Goal: Information Seeking & Learning: Check status

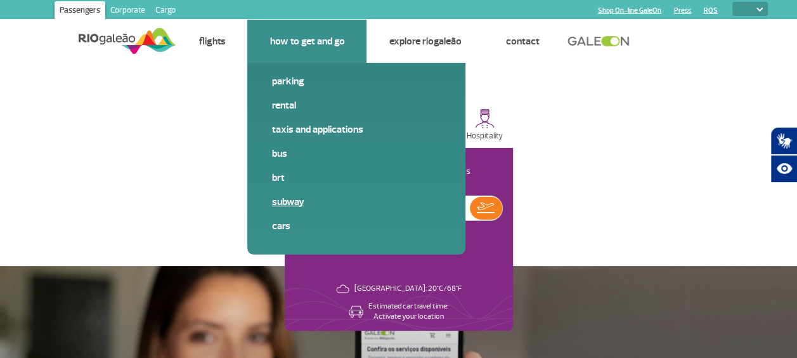
click at [280, 202] on link "Subway" at bounding box center [356, 202] width 170 height 14
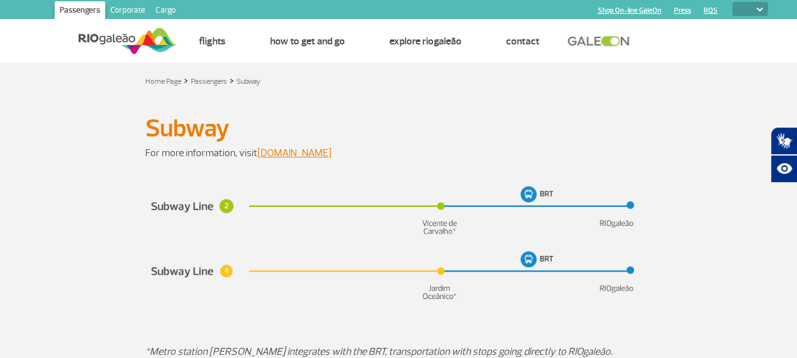
click at [743, 6] on select "PT ENG ESP" at bounding box center [750, 9] width 36 height 14
select select "es"
click at [732, 2] on select "PT ENG ESP" at bounding box center [750, 9] width 36 height 14
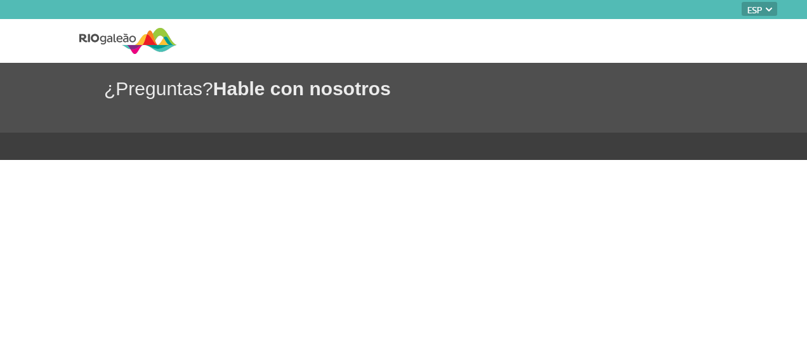
select select "es"
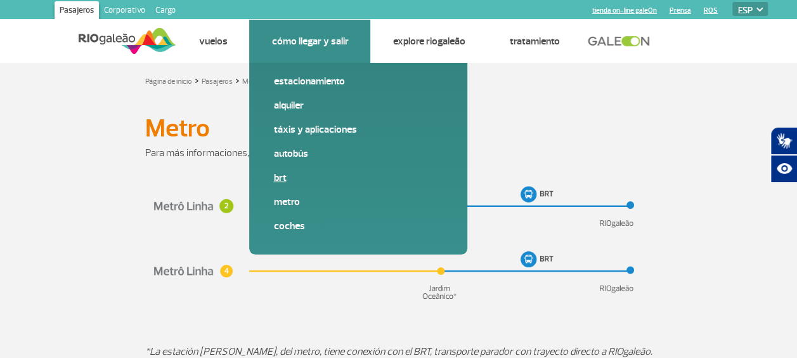
click at [280, 177] on link "BRT" at bounding box center [358, 178] width 170 height 14
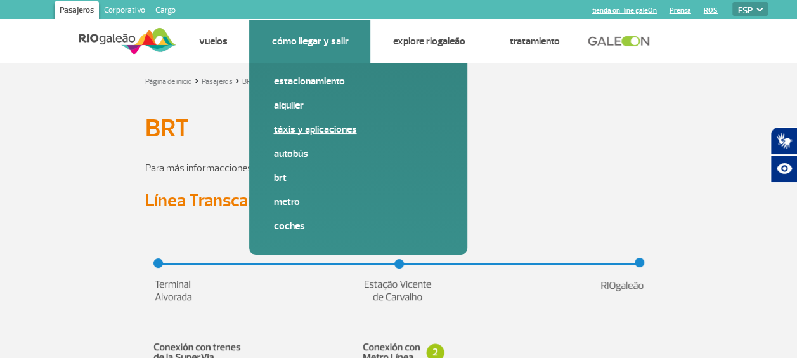
click at [308, 133] on link "Táxis y aplicaciones" at bounding box center [358, 129] width 170 height 14
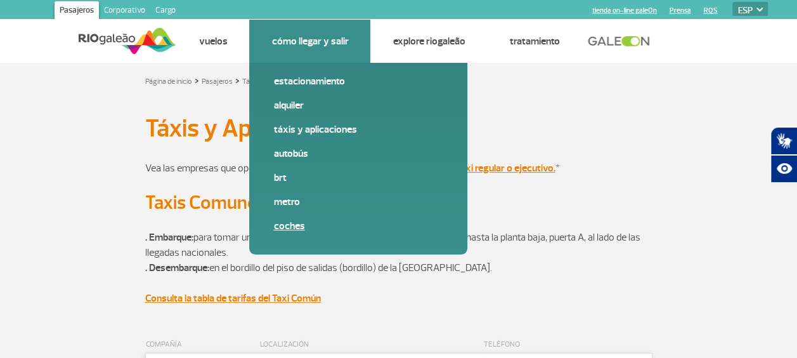
click at [294, 226] on link "Coches" at bounding box center [358, 226] width 170 height 14
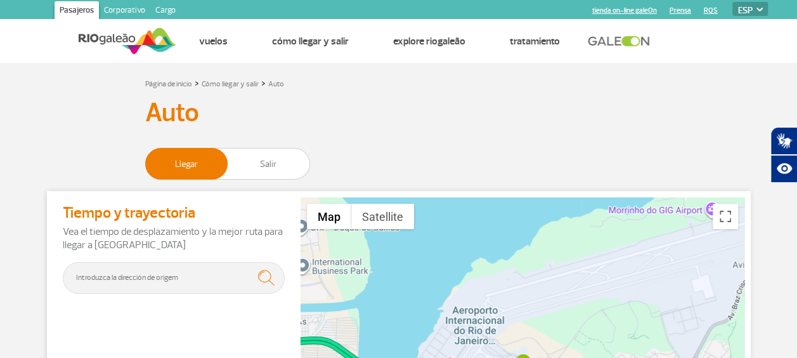
click at [648, 108] on h3 "Auto" at bounding box center [398, 113] width 507 height 32
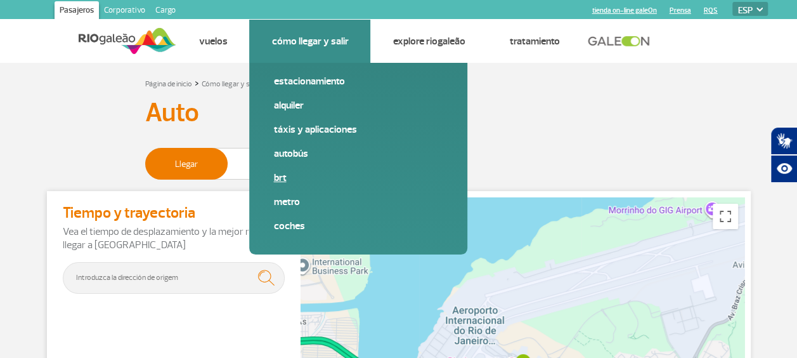
click at [284, 180] on link "BRT" at bounding box center [358, 178] width 170 height 14
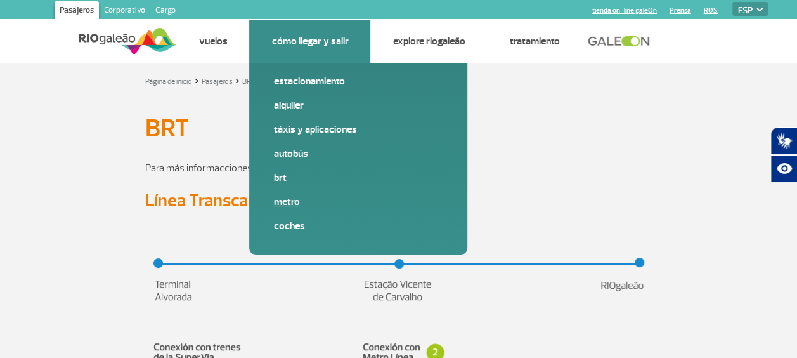
click at [287, 202] on link "Metro" at bounding box center [358, 202] width 170 height 14
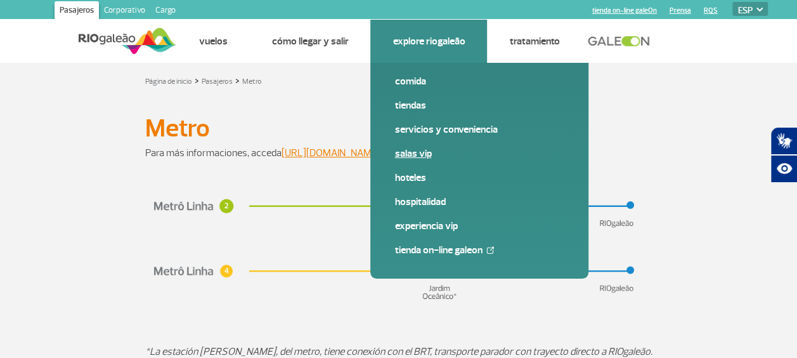
click at [419, 155] on link "Salas VIP" at bounding box center [479, 153] width 170 height 14
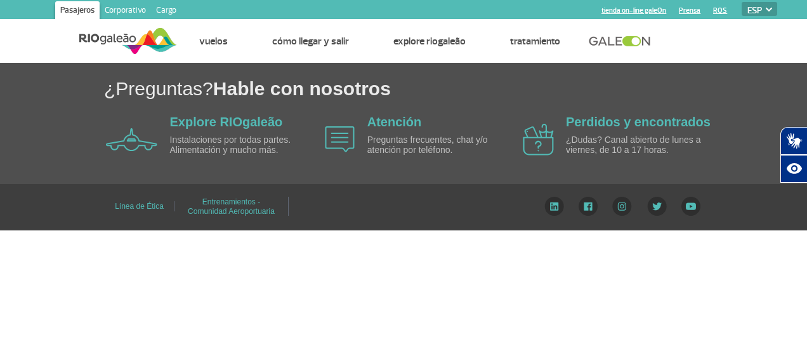
select select "es"
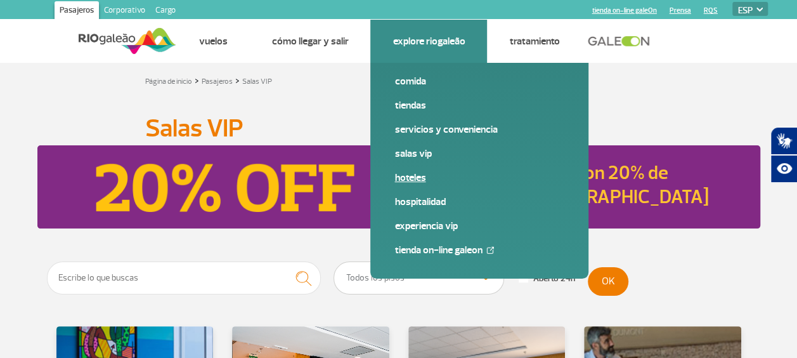
click at [417, 175] on link "Hoteles" at bounding box center [479, 178] width 170 height 14
click at [407, 105] on link "Tiendas" at bounding box center [479, 105] width 170 height 14
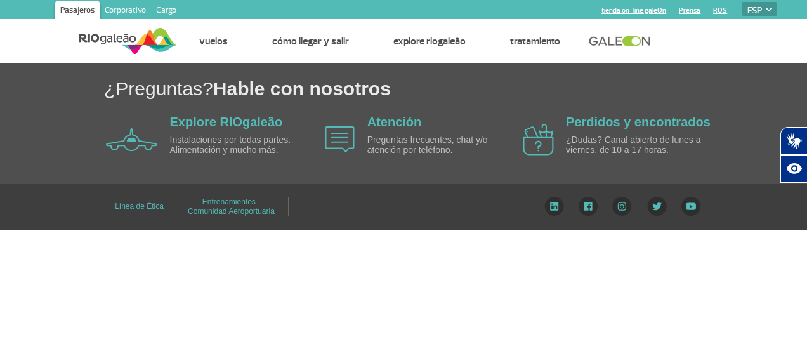
select select "es"
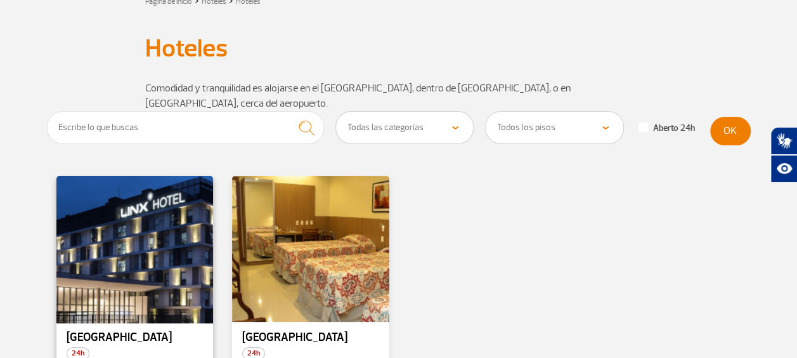
scroll to position [127, 0]
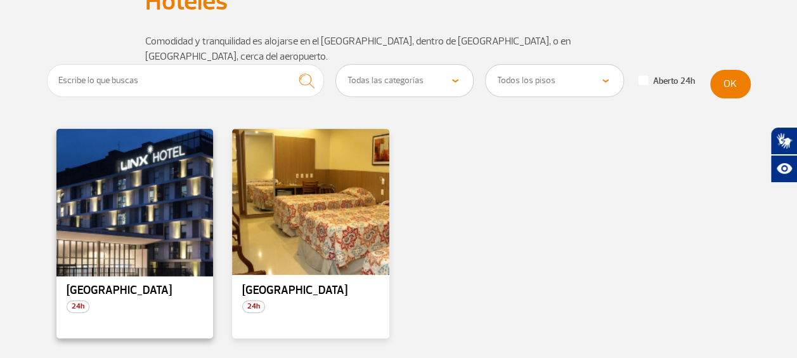
click at [101, 193] on div at bounding box center [135, 201] width 160 height 149
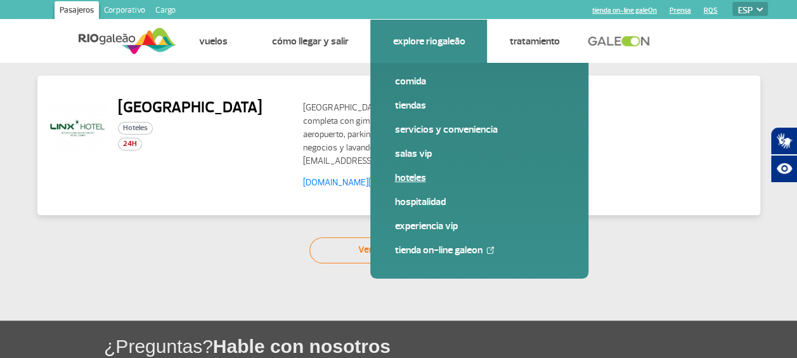
click at [417, 178] on link "Hoteles" at bounding box center [479, 178] width 170 height 14
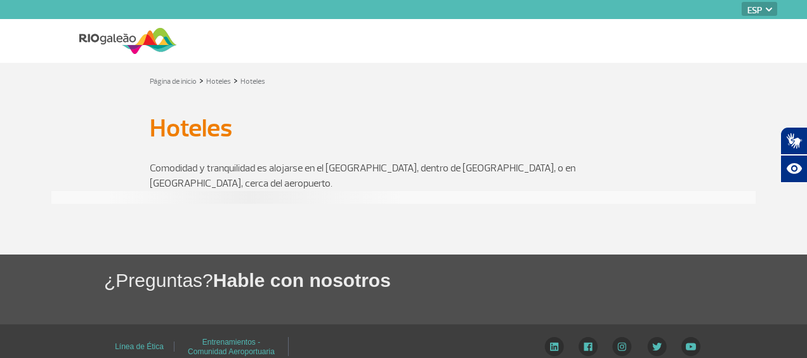
select select "es"
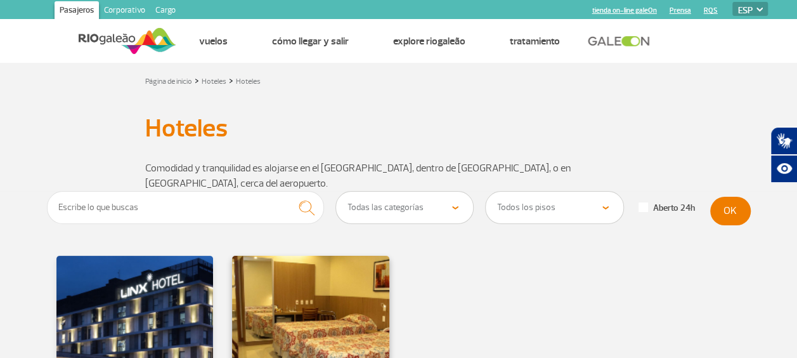
click at [343, 274] on div at bounding box center [311, 328] width 160 height 149
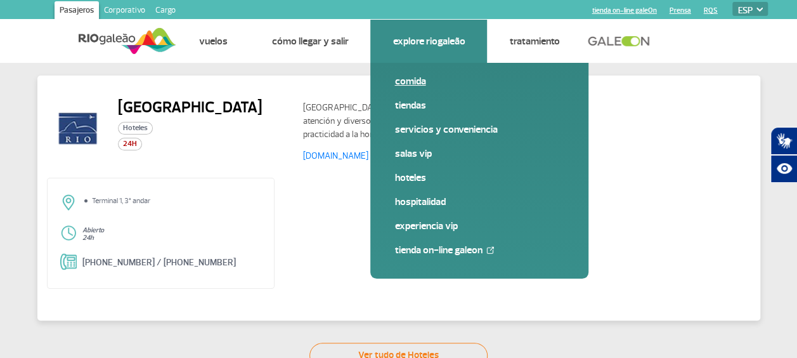
click at [408, 86] on link "Comida" at bounding box center [479, 81] width 170 height 14
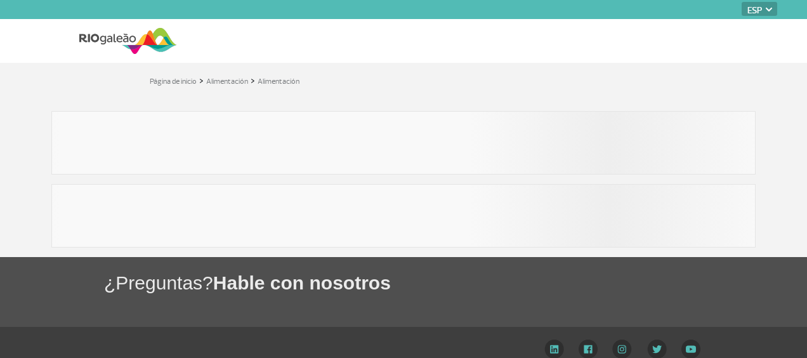
select select "es"
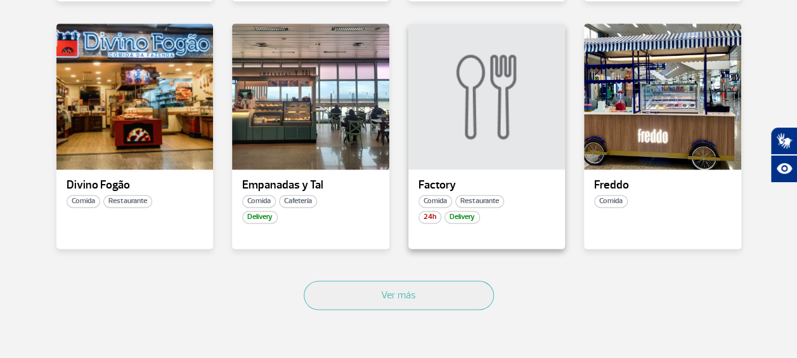
scroll to position [761, 0]
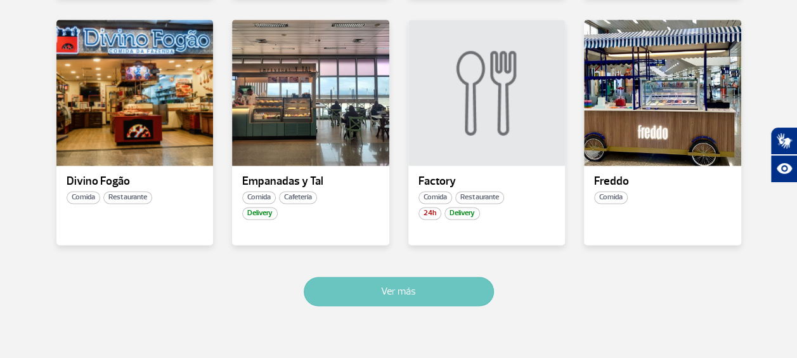
click at [373, 289] on button "Ver más" at bounding box center [399, 290] width 190 height 29
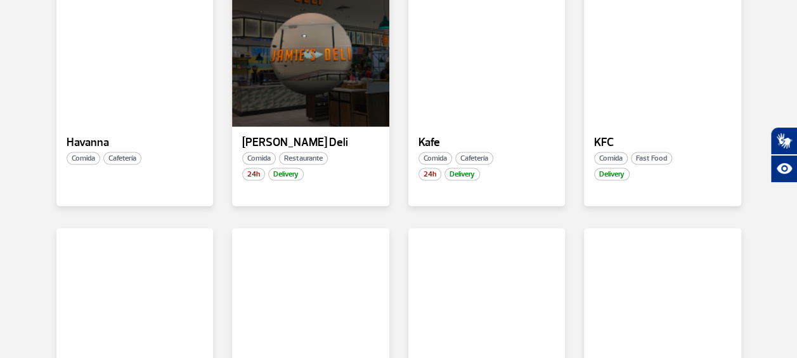
scroll to position [1376, 0]
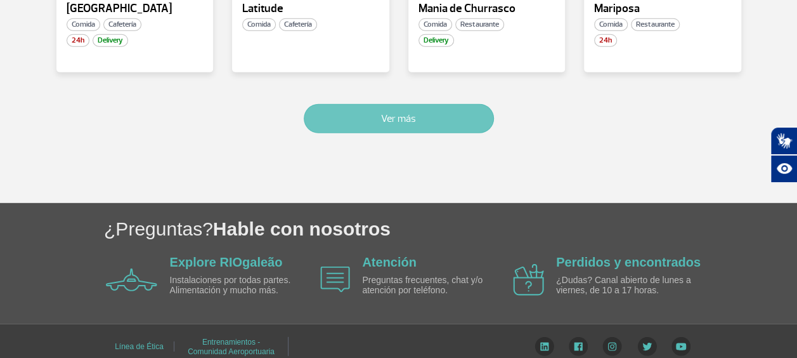
click at [377, 112] on button "Ver más" at bounding box center [399, 118] width 190 height 29
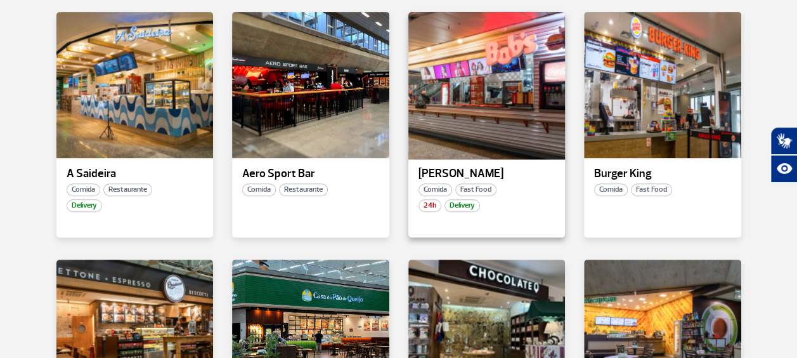
scroll to position [0, 0]
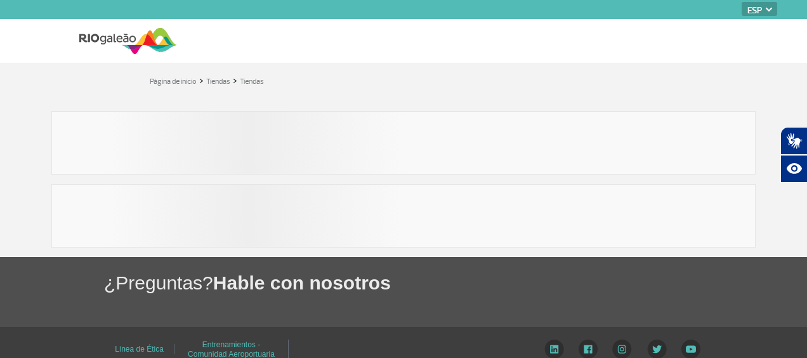
select select "es"
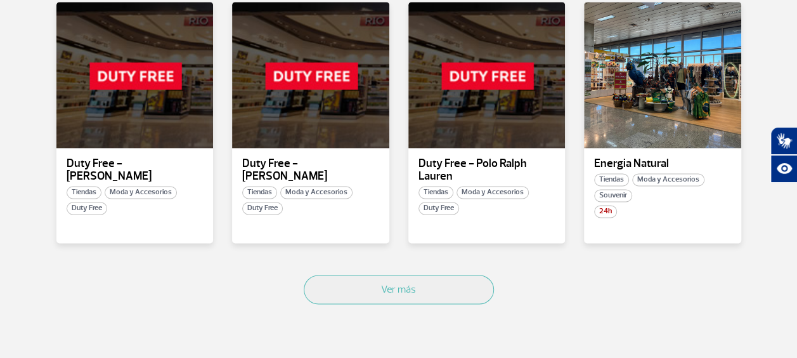
scroll to position [824, 0]
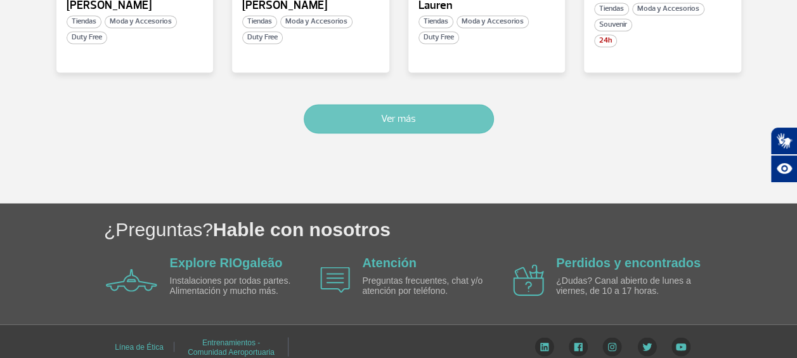
click at [401, 118] on button "Ver más" at bounding box center [399, 118] width 190 height 29
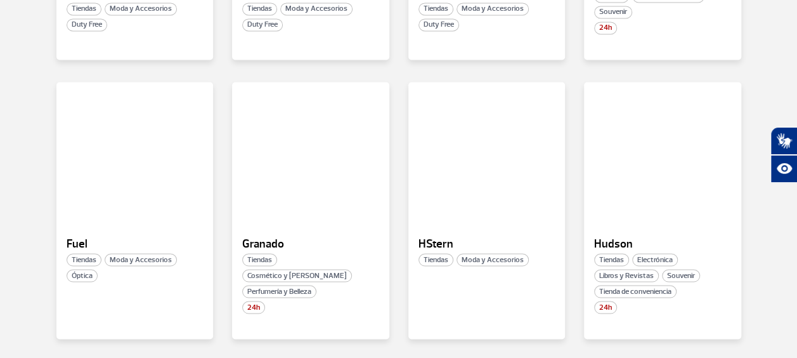
scroll to position [1764, 0]
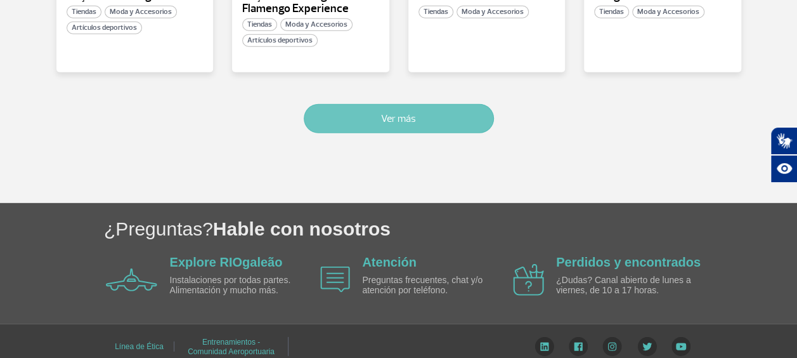
click at [426, 108] on button "Ver más" at bounding box center [399, 118] width 190 height 29
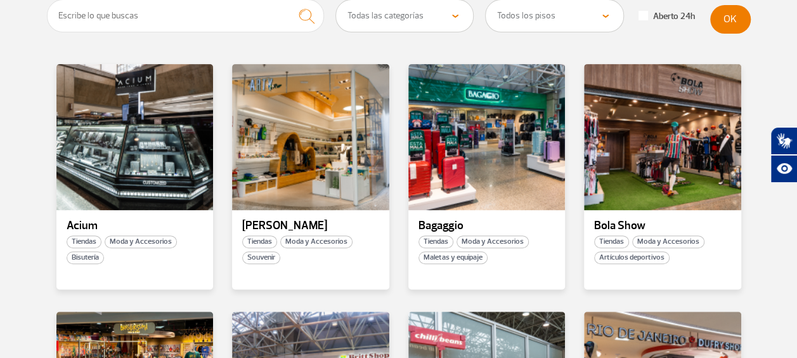
scroll to position [0, 0]
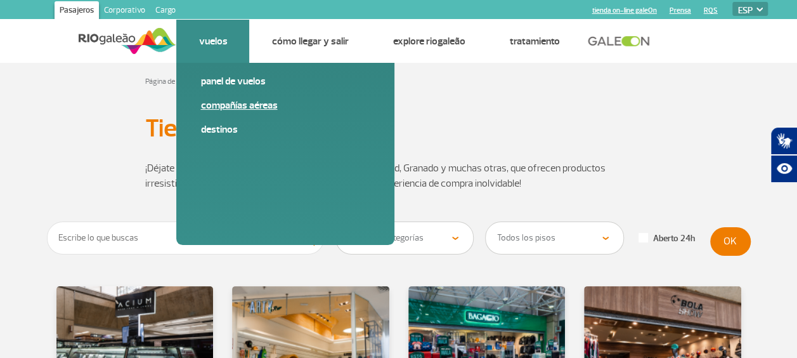
click at [251, 107] on link "Compañías aéreas" at bounding box center [285, 105] width 170 height 14
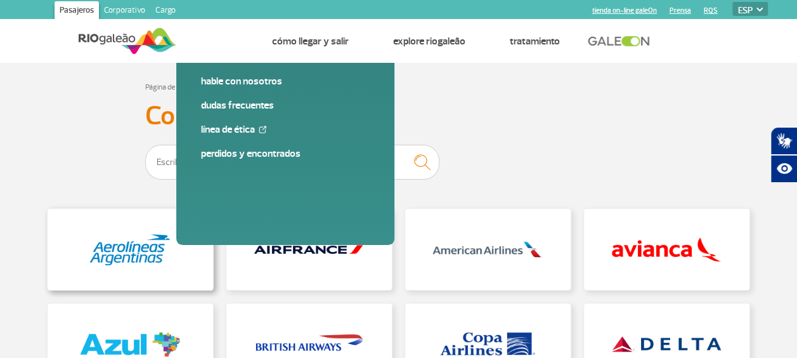
click at [108, 245] on link at bounding box center [130, 249] width 165 height 81
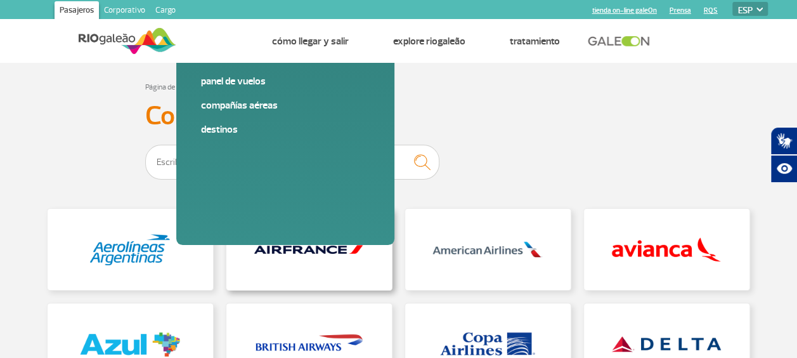
click at [300, 239] on link at bounding box center [308, 249] width 165 height 81
click at [511, 250] on link at bounding box center [487, 249] width 165 height 81
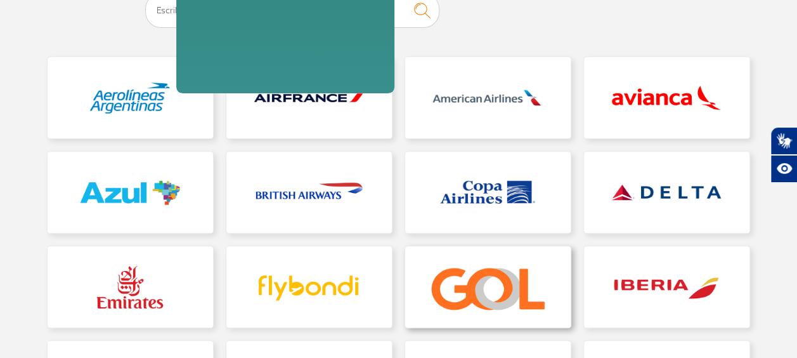
scroll to position [190, 0]
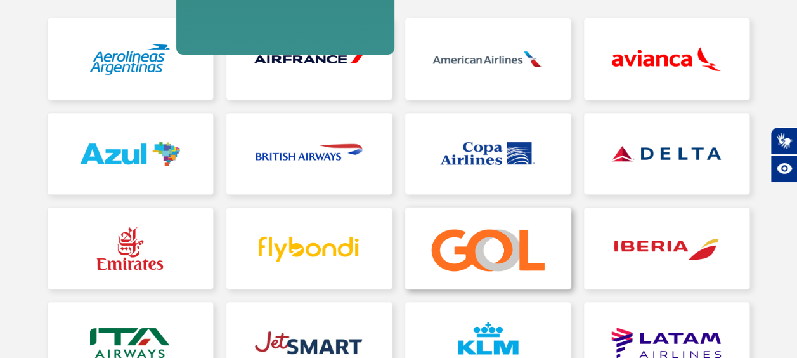
click at [440, 257] on link at bounding box center [487, 247] width 165 height 81
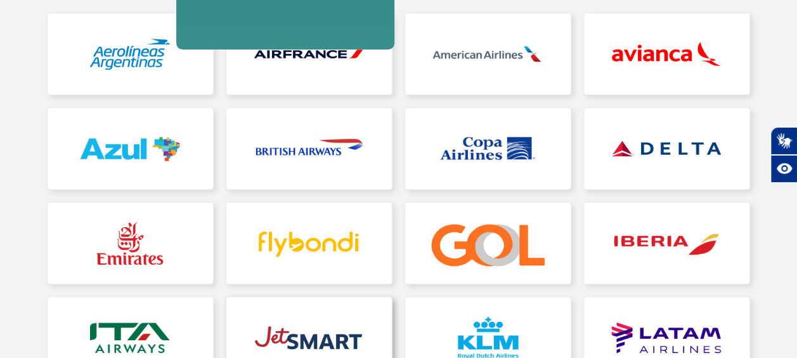
scroll to position [254, 0]
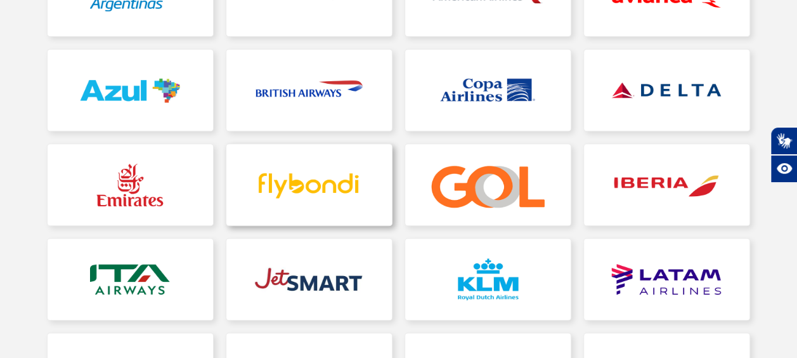
click at [305, 179] on link at bounding box center [308, 184] width 165 height 81
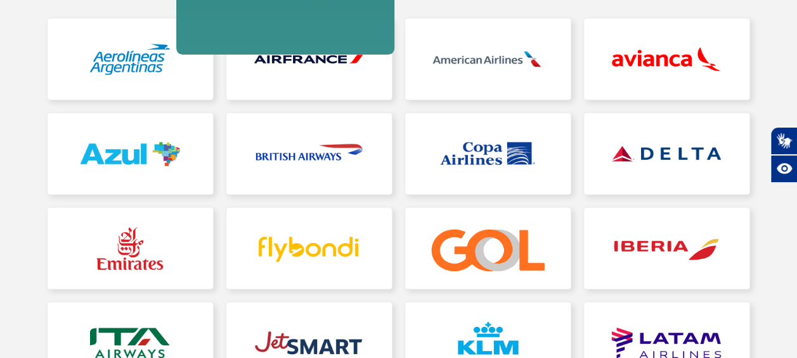
scroll to position [380, 0]
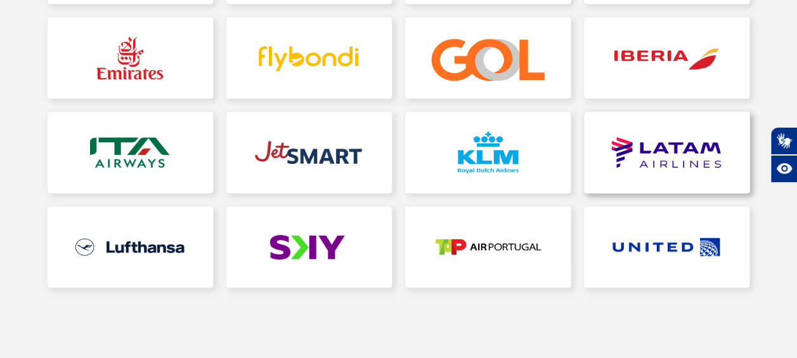
click at [656, 173] on link at bounding box center [666, 152] width 165 height 81
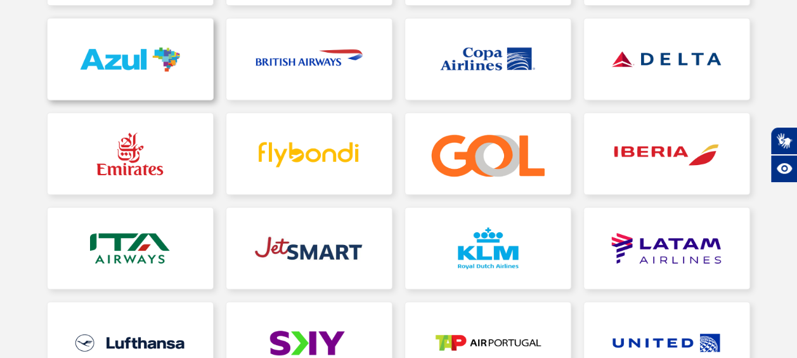
scroll to position [380, 0]
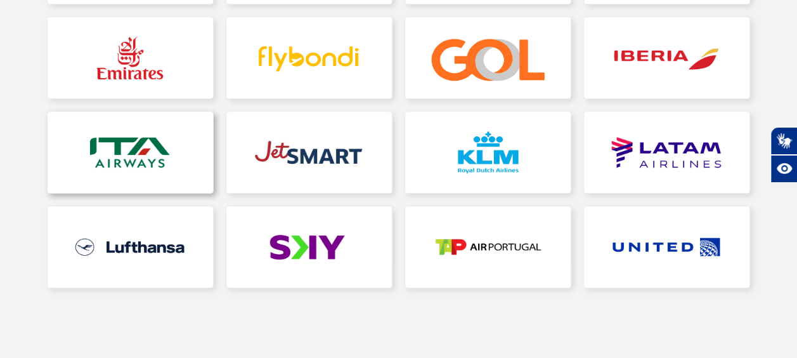
click at [115, 152] on link at bounding box center [130, 152] width 165 height 81
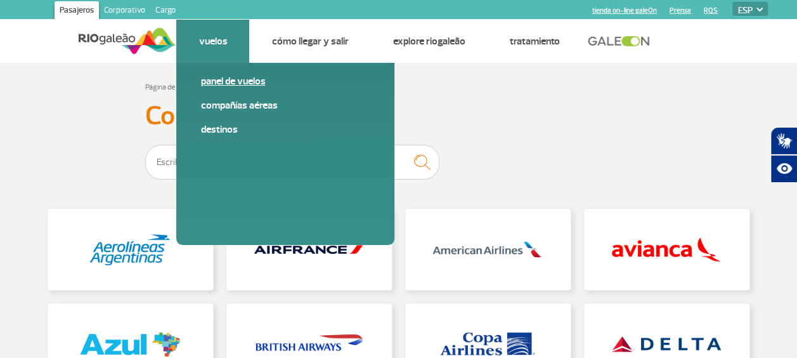
click at [228, 84] on link "Panel de vuelos" at bounding box center [285, 81] width 170 height 14
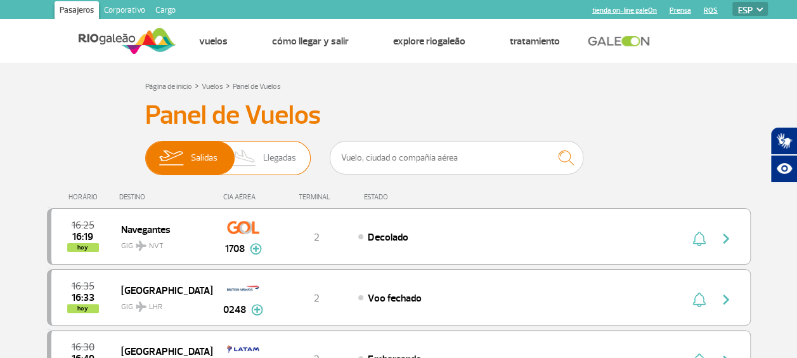
click at [256, 159] on img at bounding box center [244, 157] width 37 height 33
click at [145, 152] on input "[PERSON_NAME]" at bounding box center [145, 152] width 0 height 0
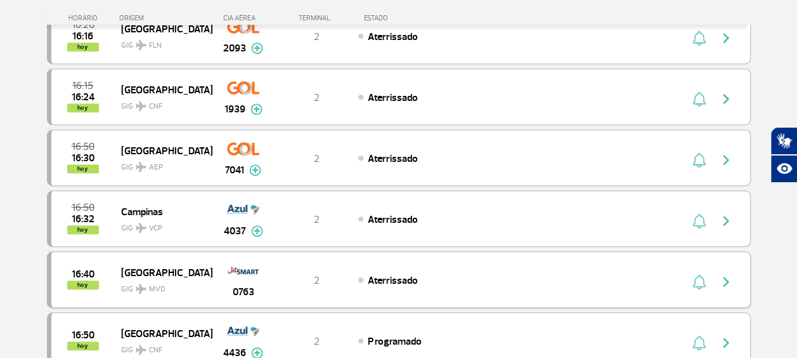
scroll to position [254, 0]
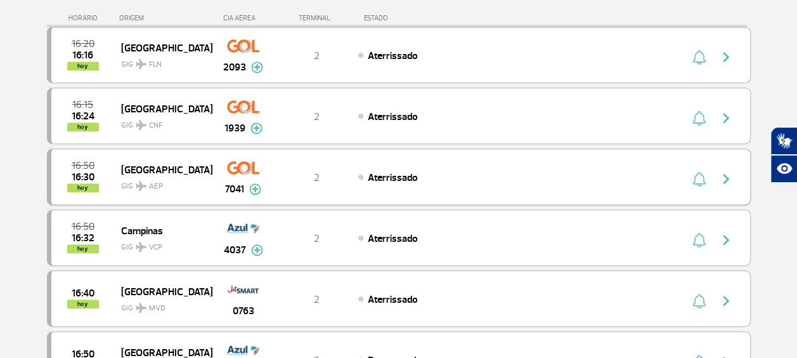
click at [258, 188] on img at bounding box center [255, 188] width 12 height 11
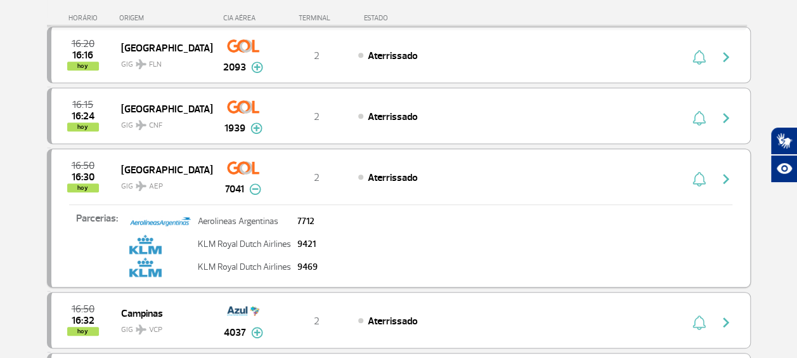
click at [257, 183] on img at bounding box center [255, 188] width 12 height 11
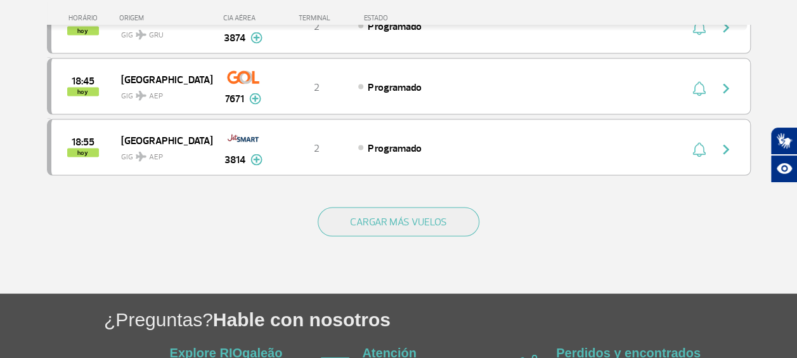
scroll to position [1268, 0]
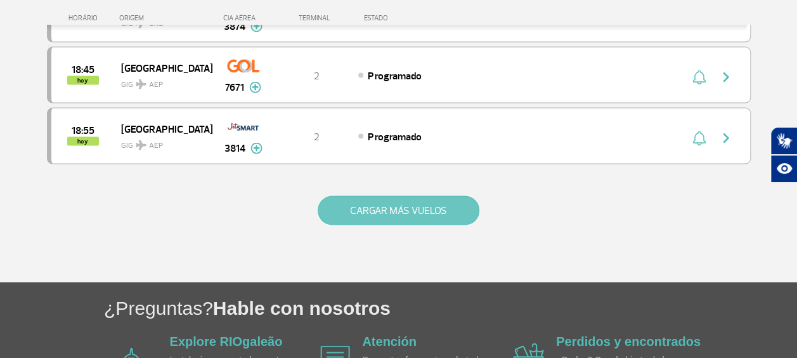
click at [394, 196] on button "CARGAR MÁS VUELOS" at bounding box center [399, 210] width 162 height 29
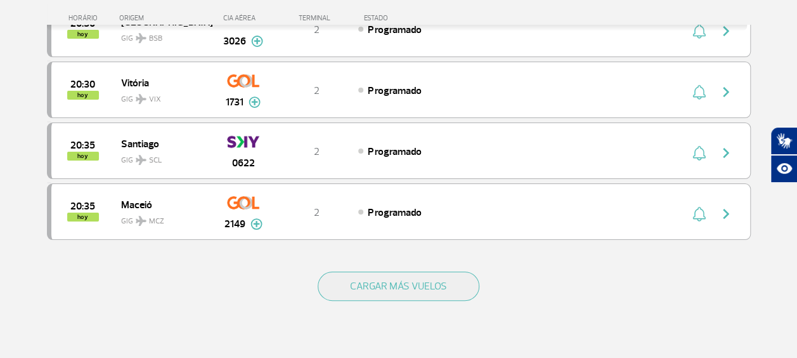
scroll to position [2473, 0]
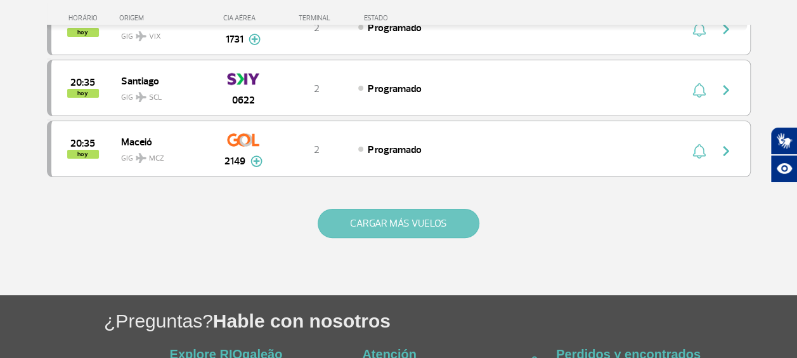
click at [356, 209] on button "CARGAR MÁS VUELOS" at bounding box center [399, 223] width 162 height 29
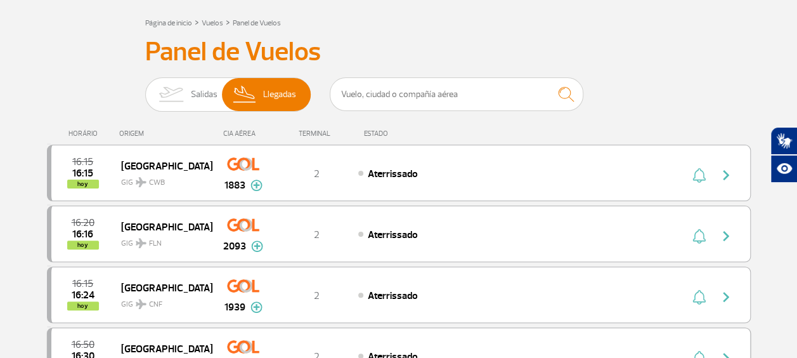
scroll to position [0, 0]
